Goal: Find specific page/section: Find specific page/section

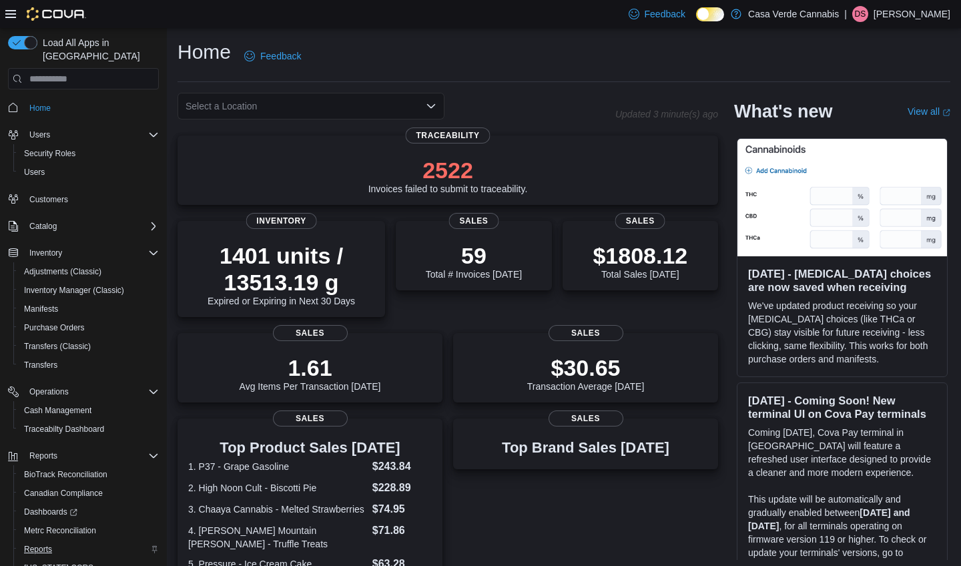
click at [47, 544] on span "Reports" at bounding box center [38, 549] width 28 height 11
